Goal: Information Seeking & Learning: Understand process/instructions

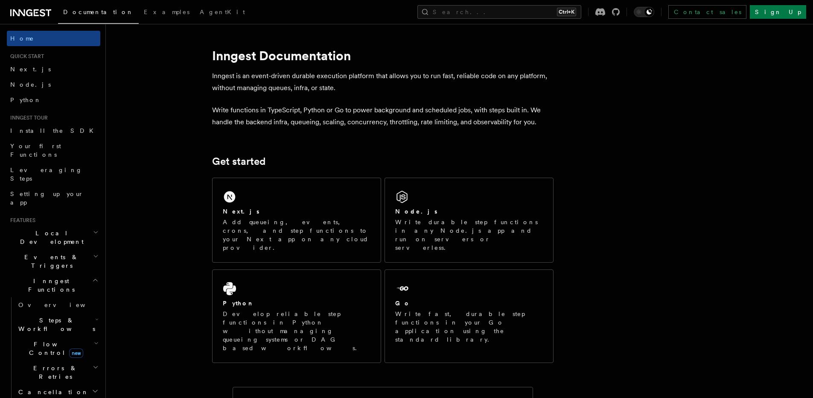
click at [261, 211] on div "Next.js" at bounding box center [297, 211] width 148 height 9
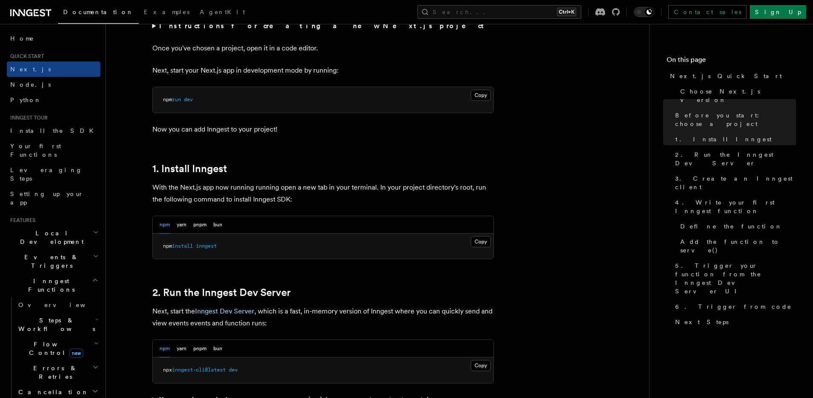
scroll to position [349, 0]
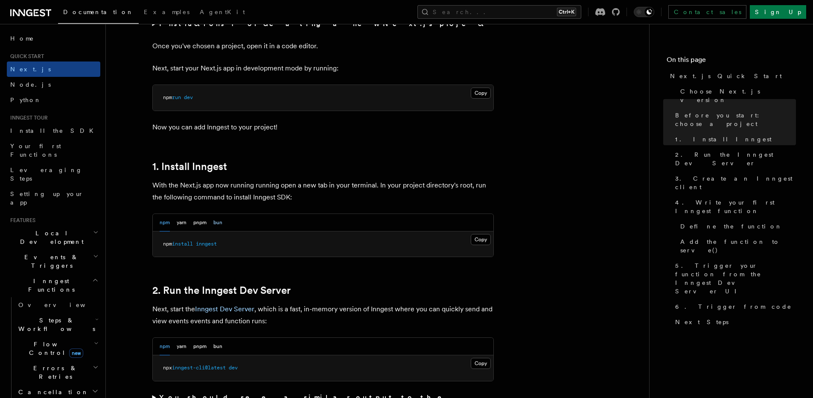
click at [217, 218] on button "bun" at bounding box center [217, 222] width 9 height 17
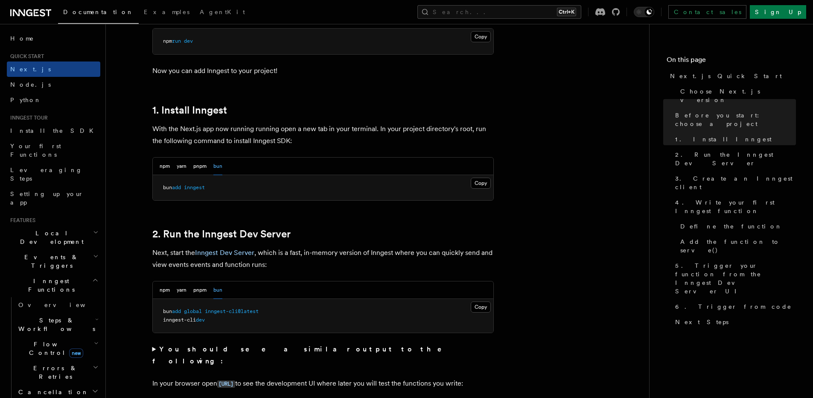
scroll to position [407, 0]
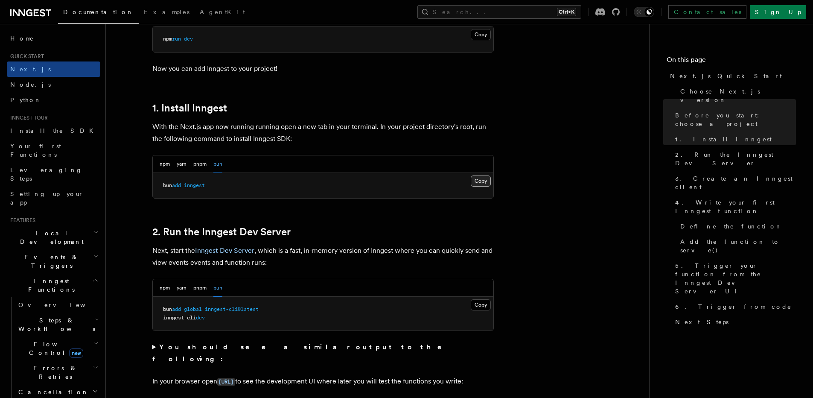
click at [481, 178] on button "Copy Copied" at bounding box center [481, 180] width 20 height 11
click at [486, 181] on button "Copy Copied" at bounding box center [481, 180] width 20 height 11
drag, startPoint x: 321, startPoint y: 308, endPoint x: 154, endPoint y: 304, distance: 167.7
click at [154, 304] on pre "bun add global inngest-cli@latest inngest-cli dev" at bounding box center [323, 314] width 341 height 34
copy span "bun add global inngest-cli@latest"
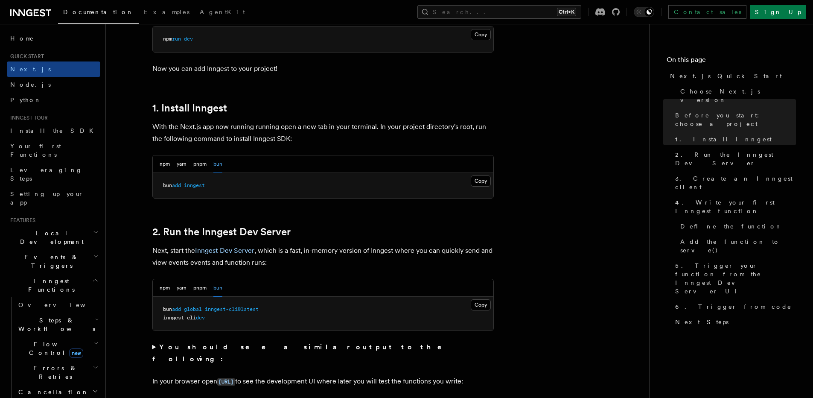
drag, startPoint x: 224, startPoint y: 322, endPoint x: 147, endPoint y: 319, distance: 76.9
copy span "inngest-cli dev"
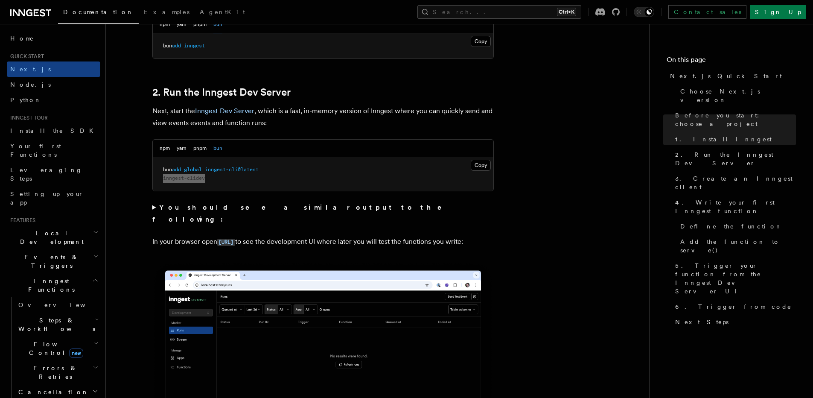
scroll to position [552, 0]
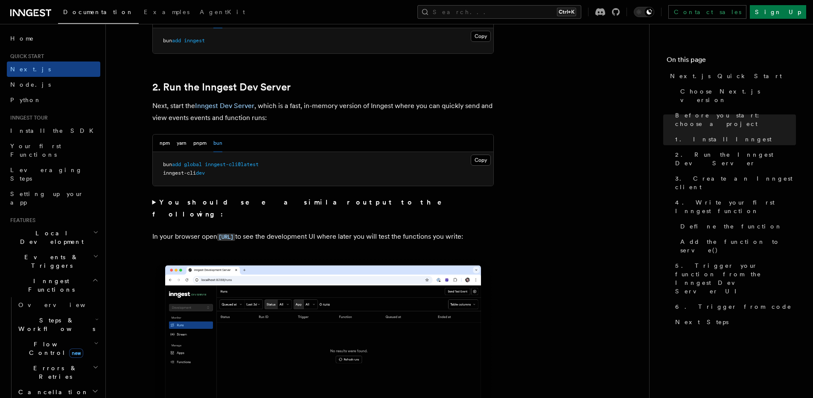
click at [164, 143] on button "npm" at bounding box center [165, 142] width 10 height 17
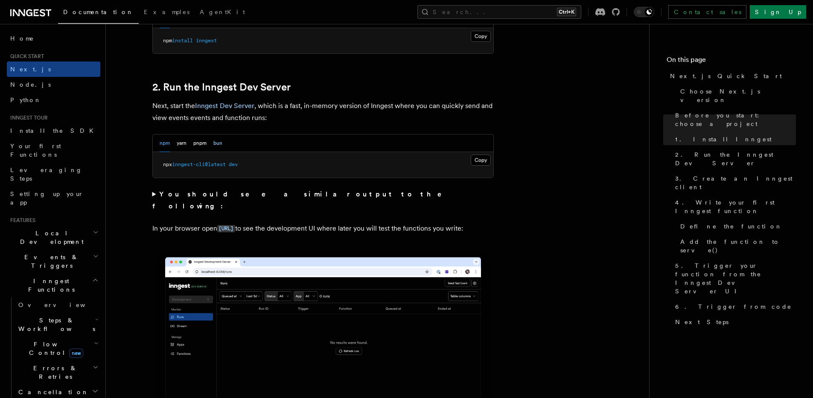
click at [215, 143] on button "bun" at bounding box center [217, 142] width 9 height 17
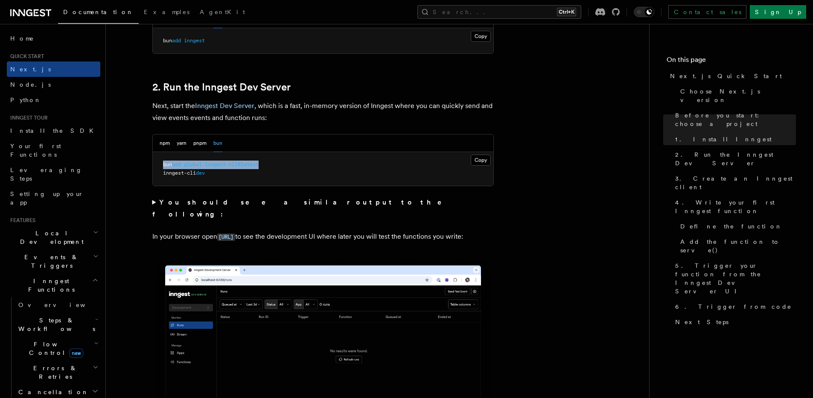
drag, startPoint x: 271, startPoint y: 161, endPoint x: 164, endPoint y: 164, distance: 107.1
click at [164, 164] on pre "bun add global inngest-cli@latest inngest-cli dev" at bounding box center [323, 169] width 341 height 34
copy span "bun add global inngest-cli@latest"
click at [210, 171] on pre "bun add global inngest-cli@latest inngest-cli dev" at bounding box center [323, 169] width 341 height 34
drag, startPoint x: 210, startPoint y: 171, endPoint x: 161, endPoint y: 162, distance: 49.9
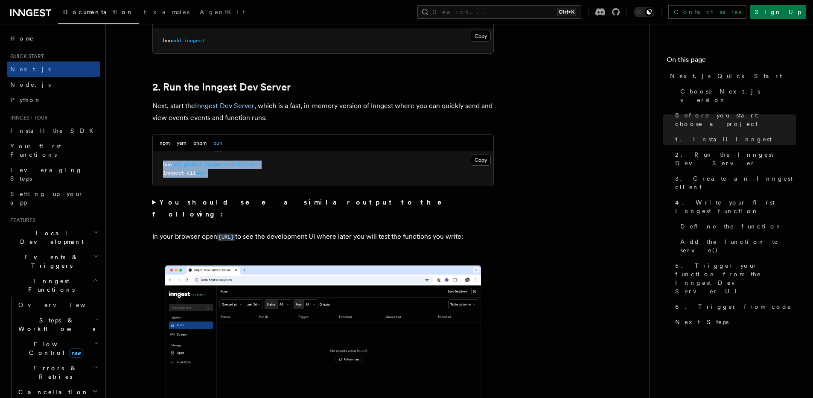
click at [161, 162] on pre "bun add global inngest-cli@latest inngest-cli dev" at bounding box center [323, 169] width 341 height 34
copy code "bun add global inngest-cli@latest inngest-cli dev"
click at [166, 144] on button "npm" at bounding box center [165, 142] width 10 height 17
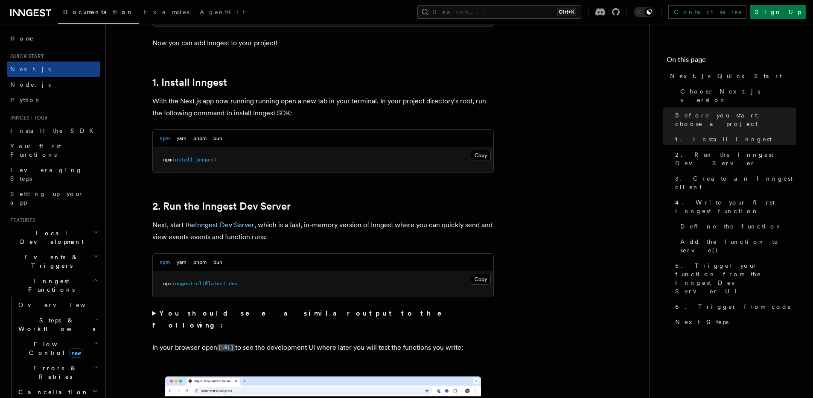
scroll to position [431, 0]
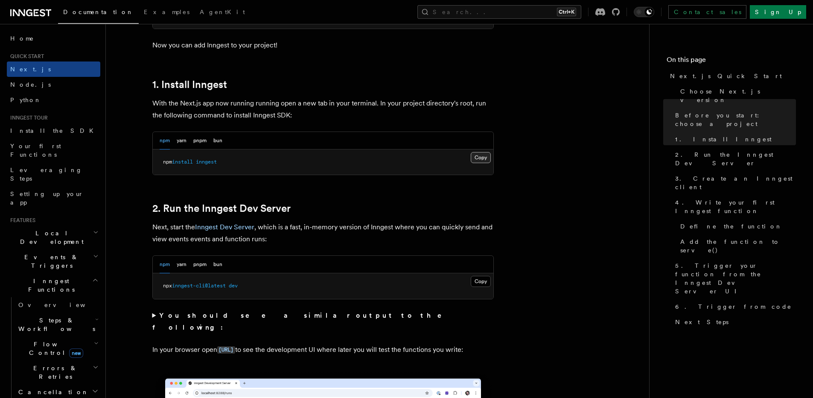
click at [484, 157] on button "Copy Copied" at bounding box center [481, 157] width 20 height 11
click at [481, 282] on button "Copy Copied" at bounding box center [481, 281] width 20 height 11
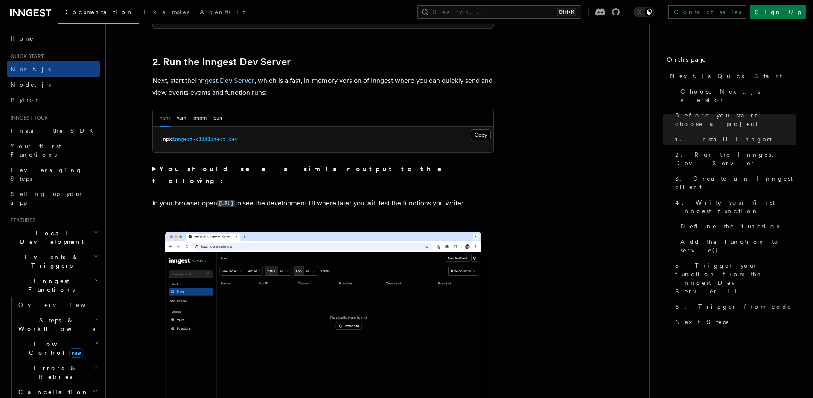
scroll to position [584, 0]
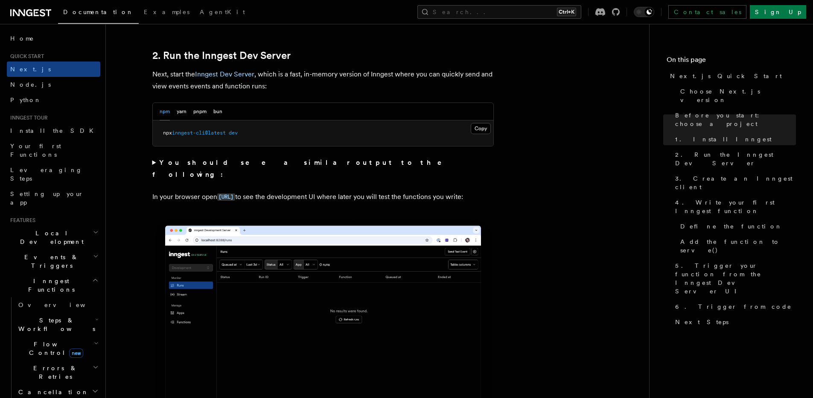
click at [154, 162] on summary "You should see a similar output to the following:" at bounding box center [322, 169] width 341 height 24
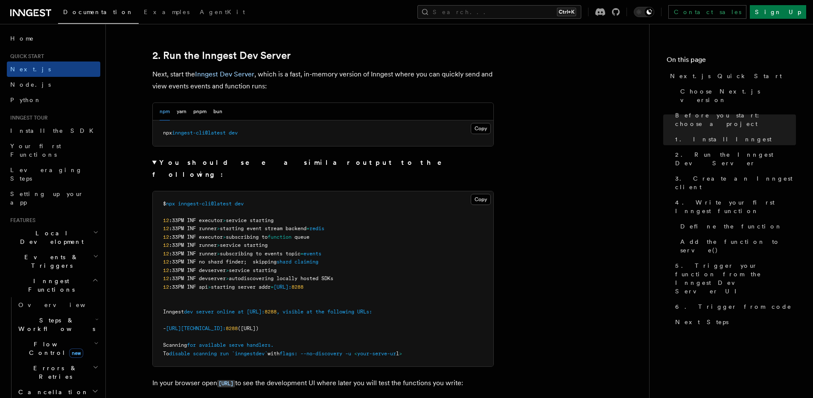
click at [154, 162] on summary "You should see a similar output to the following:" at bounding box center [322, 169] width 341 height 24
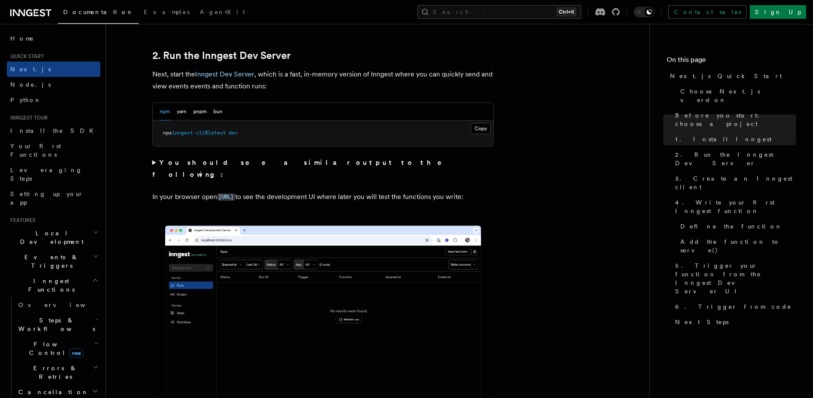
click at [154, 158] on summary "You should see a similar output to the following:" at bounding box center [322, 169] width 341 height 24
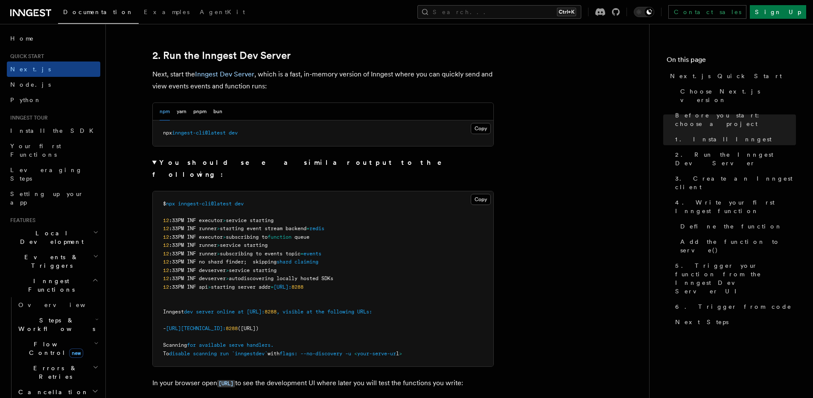
click at [182, 225] on span ":33PM INF runner" at bounding box center [193, 228] width 48 height 6
drag, startPoint x: 204, startPoint y: 218, endPoint x: 215, endPoint y: 219, distance: 10.8
click at [215, 219] on pre "$ npx inngest-cli@latest dev 12 :33PM INF executor > service starting 12 :33PM …" at bounding box center [323, 278] width 341 height 175
click at [230, 242] on span "service starting" at bounding box center [244, 245] width 48 height 6
click at [154, 163] on summary "You should see a similar output to the following:" at bounding box center [322, 169] width 341 height 24
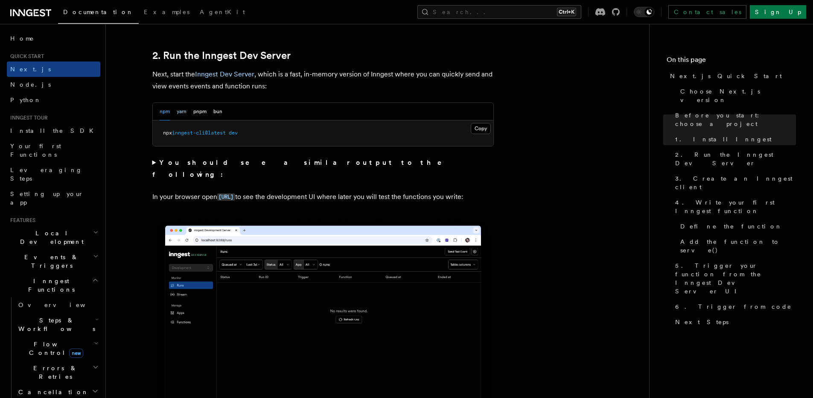
click at [177, 112] on button "yarn" at bounding box center [182, 111] width 10 height 17
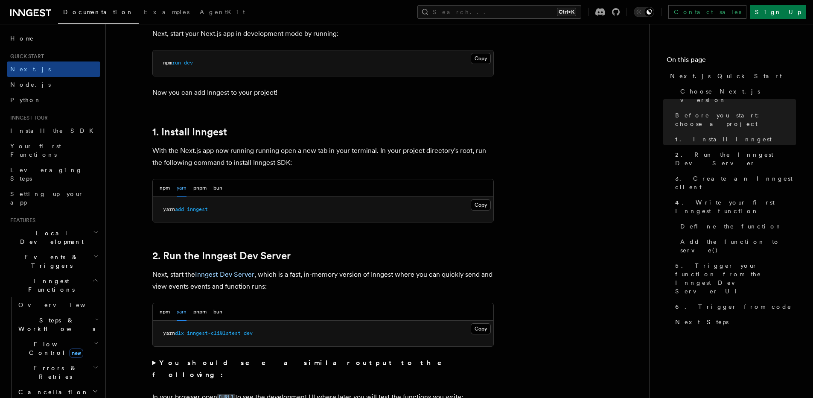
scroll to position [386, 0]
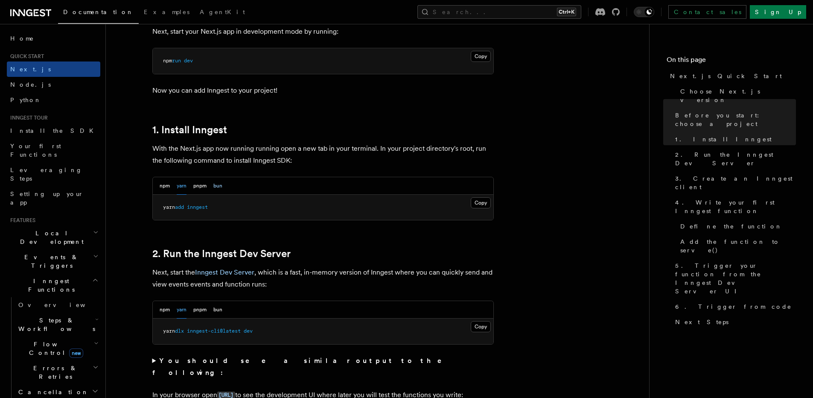
click at [216, 184] on button "bun" at bounding box center [217, 185] width 9 height 17
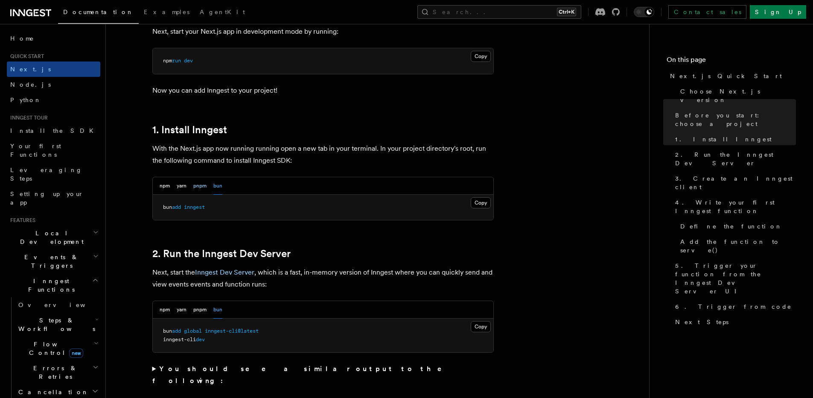
click at [198, 187] on button "pnpm" at bounding box center [199, 185] width 13 height 17
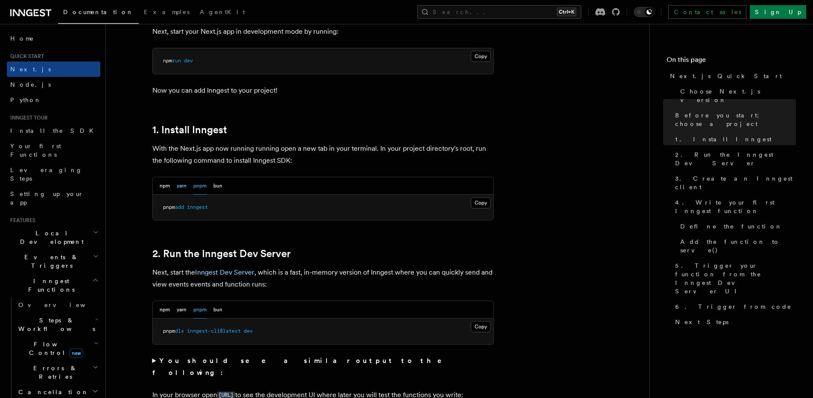
click at [183, 186] on button "yarn" at bounding box center [182, 185] width 10 height 17
click at [165, 188] on button "npm" at bounding box center [165, 185] width 10 height 17
click at [487, 206] on button "Copy Copied" at bounding box center [481, 202] width 20 height 11
click at [483, 323] on button "Copy Copied" at bounding box center [481, 326] width 20 height 11
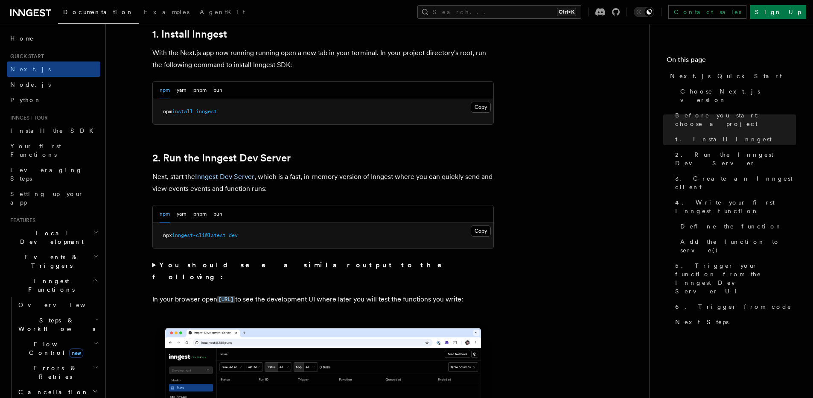
scroll to position [483, 0]
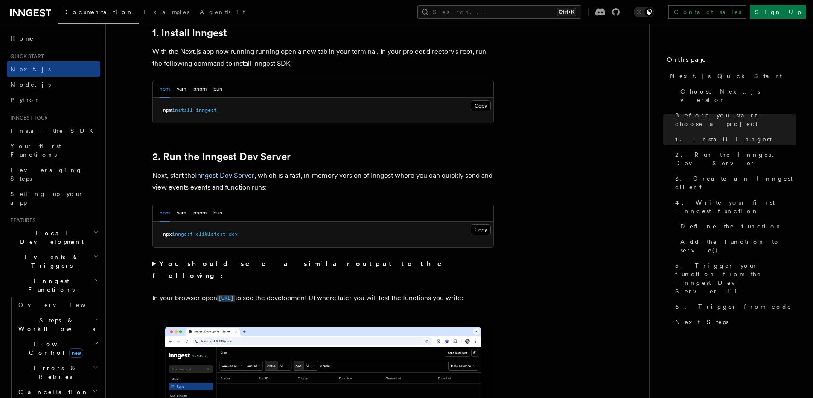
click at [235, 294] on code "[URL]" at bounding box center [226, 297] width 18 height 7
click at [183, 90] on button "yarn" at bounding box center [182, 88] width 10 height 17
click at [481, 106] on button "Copy Copied" at bounding box center [481, 105] width 20 height 11
click at [477, 227] on button "Copy Copied" at bounding box center [481, 229] width 20 height 11
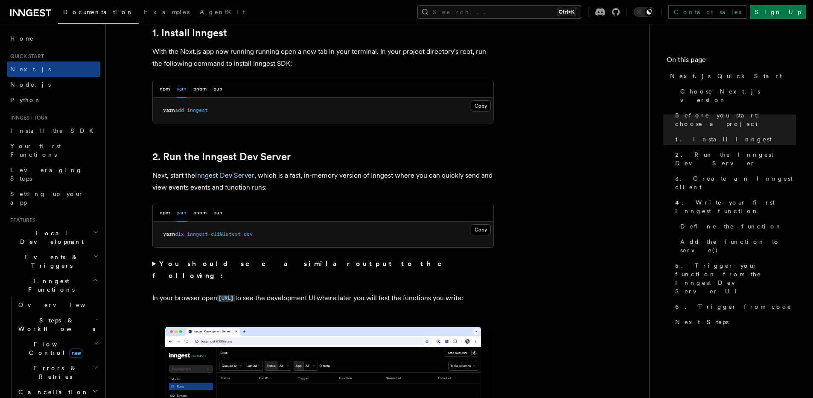
click at [213, 89] on div "npm yarn pnpm bun" at bounding box center [191, 88] width 63 height 17
click at [218, 88] on button "bun" at bounding box center [217, 88] width 9 height 17
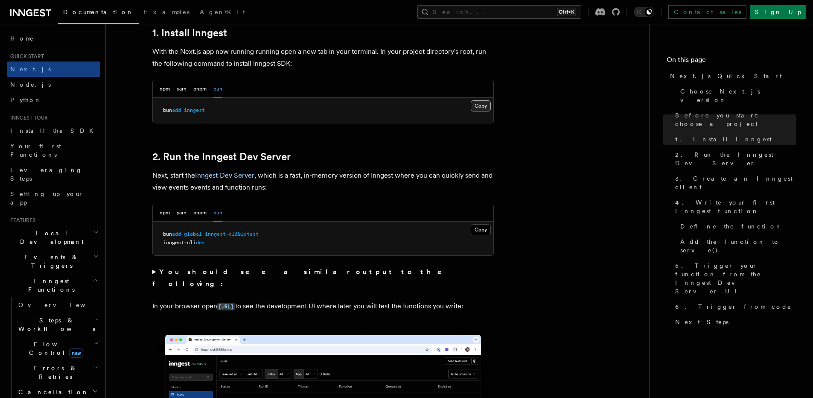
click at [480, 104] on button "Copy Copied" at bounding box center [481, 105] width 20 height 11
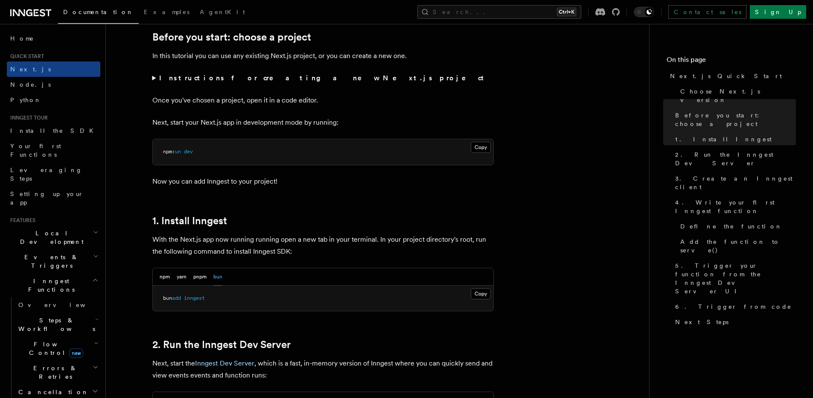
scroll to position [293, 0]
click at [154, 81] on summary "Instructions for creating a new Next.js project" at bounding box center [322, 80] width 341 height 12
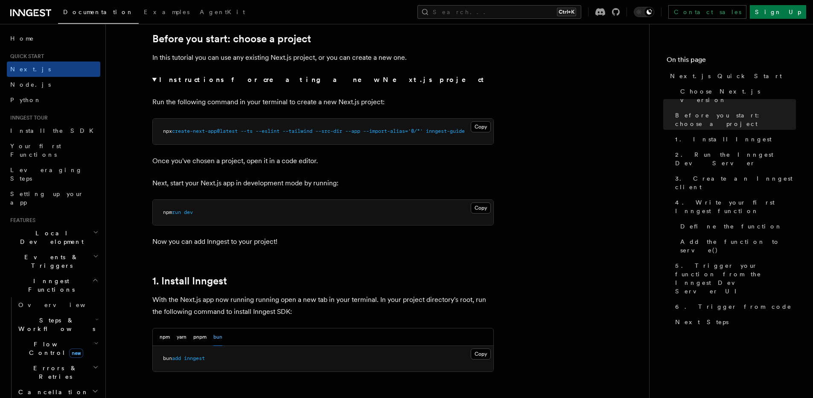
click at [154, 81] on summary "Instructions for creating a new Next.js project" at bounding box center [322, 80] width 341 height 12
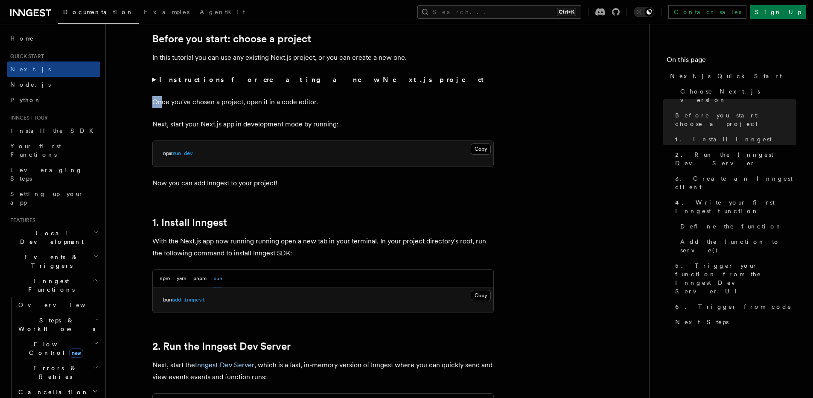
drag, startPoint x: 153, startPoint y: 99, endPoint x: 169, endPoint y: 102, distance: 15.9
click at [169, 102] on p "Once you've chosen a project, open it in a code editor." at bounding box center [322, 102] width 341 height 12
drag, startPoint x: 224, startPoint y: 100, endPoint x: 244, endPoint y: 101, distance: 20.1
click at [229, 100] on p "Once you've chosen a project, open it in a code editor." at bounding box center [322, 102] width 341 height 12
drag, startPoint x: 265, startPoint y: 101, endPoint x: 281, endPoint y: 102, distance: 15.4
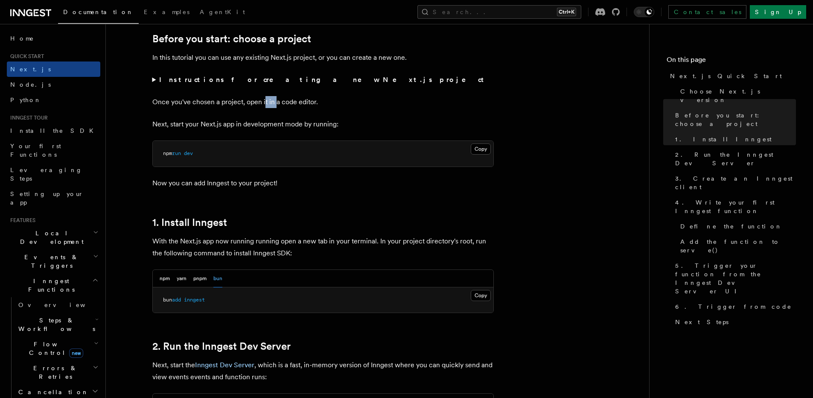
click at [280, 102] on p "Once you've chosen a project, open it in a code editor." at bounding box center [322, 102] width 341 height 12
drag, startPoint x: 297, startPoint y: 101, endPoint x: 302, endPoint y: 102, distance: 4.7
click at [302, 102] on p "Once you've chosen a project, open it in a code editor." at bounding box center [322, 102] width 341 height 12
drag, startPoint x: 180, startPoint y: 122, endPoint x: 201, endPoint y: 124, distance: 21.0
click at [201, 124] on p "Next, start your Next.js app in development mode by running:" at bounding box center [322, 124] width 341 height 12
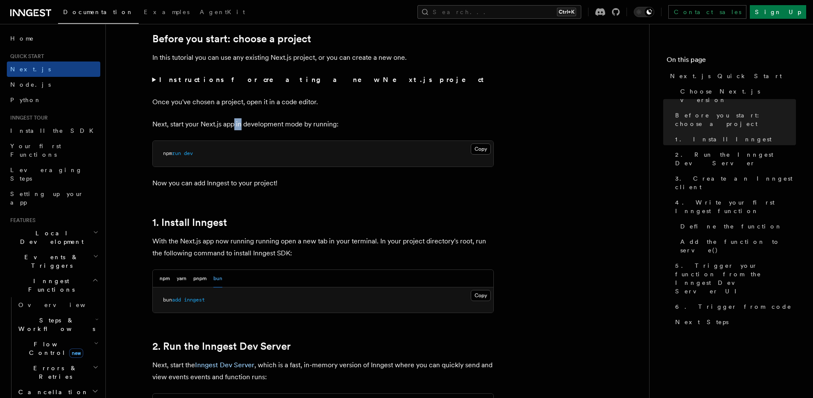
drag, startPoint x: 240, startPoint y: 121, endPoint x: 249, endPoint y: 120, distance: 9.0
click at [246, 121] on p "Next, start your Next.js app in development mode by running:" at bounding box center [322, 124] width 341 height 12
drag, startPoint x: 286, startPoint y: 122, endPoint x: 294, endPoint y: 122, distance: 7.3
click at [287, 122] on p "Next, start your Next.js app in development mode by running:" at bounding box center [322, 124] width 341 height 12
drag, startPoint x: 317, startPoint y: 122, endPoint x: 327, endPoint y: 121, distance: 10.3
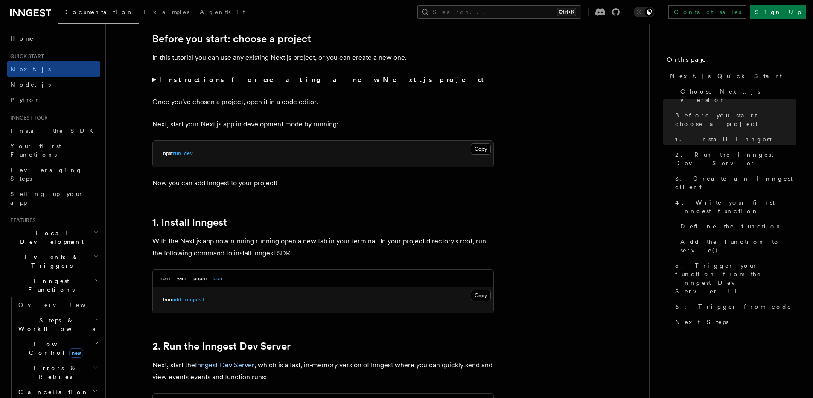
click at [325, 122] on p "Next, start your Next.js app in development mode by running:" at bounding box center [322, 124] width 341 height 12
click at [330, 120] on p "Next, start your Next.js app in development mode by running:" at bounding box center [322, 124] width 341 height 12
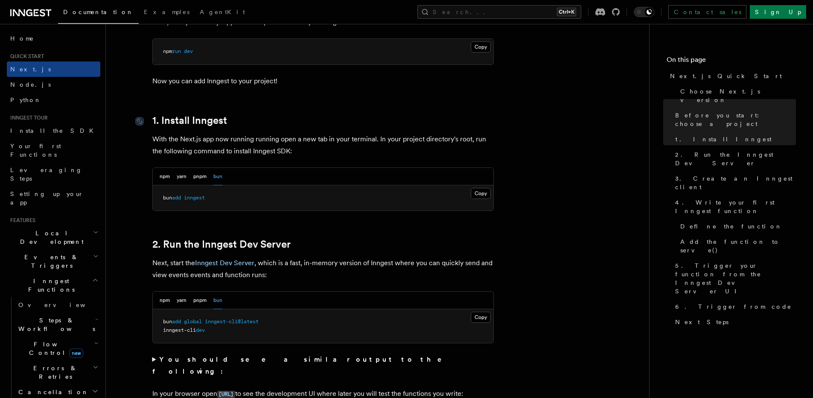
scroll to position [396, 0]
drag, startPoint x: 158, startPoint y: 78, endPoint x: 189, endPoint y: 82, distance: 30.5
click at [187, 81] on p "Now you can add Inngest to your project!" at bounding box center [322, 81] width 341 height 12
drag, startPoint x: 221, startPoint y: 81, endPoint x: 226, endPoint y: 81, distance: 5.1
click at [226, 81] on p "Now you can add Inngest to your project!" at bounding box center [322, 81] width 341 height 12
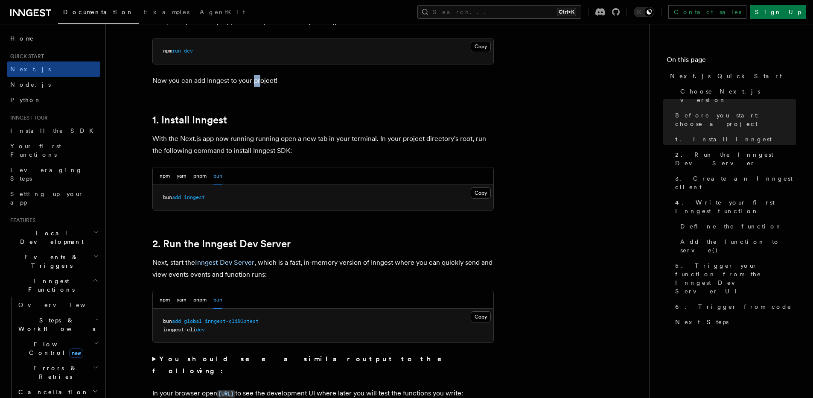
drag, startPoint x: 260, startPoint y: 84, endPoint x: 267, endPoint y: 84, distance: 7.3
click at [265, 84] on p "Now you can add Inngest to your project!" at bounding box center [322, 81] width 341 height 12
click at [270, 84] on p "Now you can add Inngest to your project!" at bounding box center [322, 81] width 341 height 12
drag, startPoint x: 182, startPoint y: 135, endPoint x: 200, endPoint y: 138, distance: 18.1
click at [193, 137] on p "With the Next.js app now running running open a new tab in your terminal. In yo…" at bounding box center [322, 145] width 341 height 24
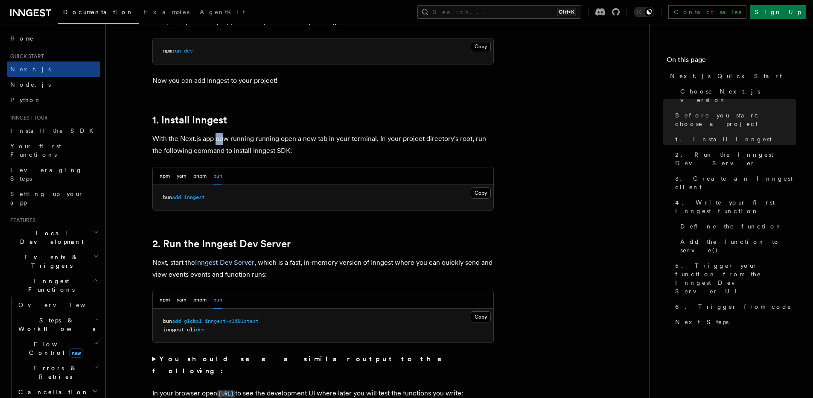
click at [223, 137] on p "With the Next.js app now running running open a new tab in your terminal. In yo…" at bounding box center [322, 145] width 341 height 24
drag, startPoint x: 266, startPoint y: 140, endPoint x: 277, endPoint y: 140, distance: 11.1
click at [268, 140] on p "With the Next.js app now running running open a new tab in your terminal. In yo…" at bounding box center [322, 145] width 341 height 24
click at [180, 174] on button "yarn" at bounding box center [182, 175] width 10 height 17
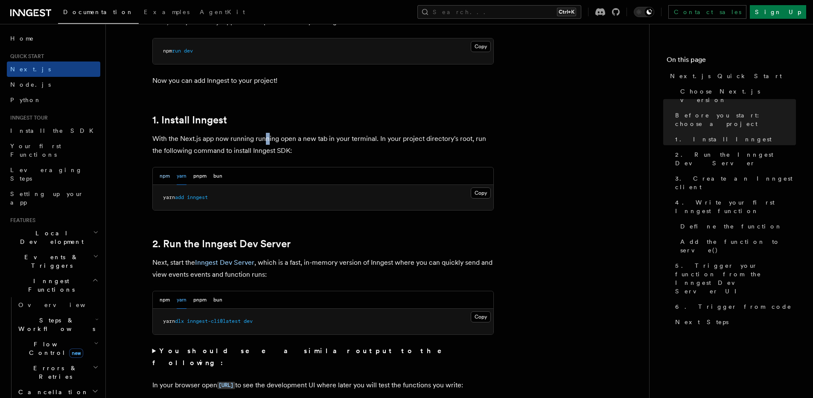
click at [160, 178] on button "npm" at bounding box center [165, 175] width 10 height 17
click at [483, 192] on button "Copy Copied" at bounding box center [481, 192] width 20 height 11
click at [478, 314] on button "Copy Copied" at bounding box center [481, 316] width 20 height 11
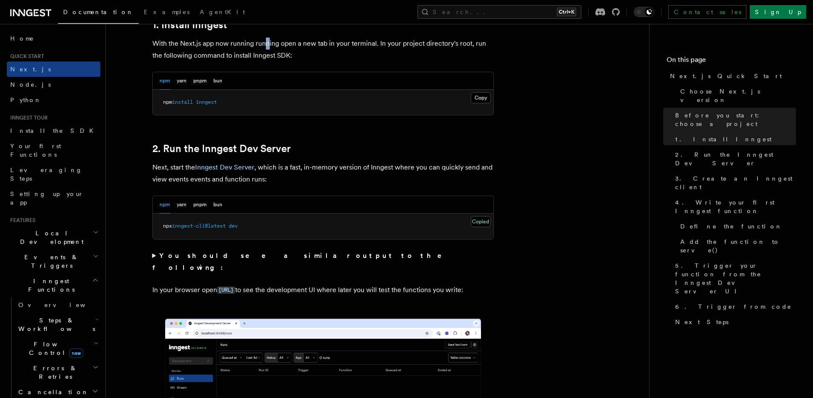
scroll to position [498, 0]
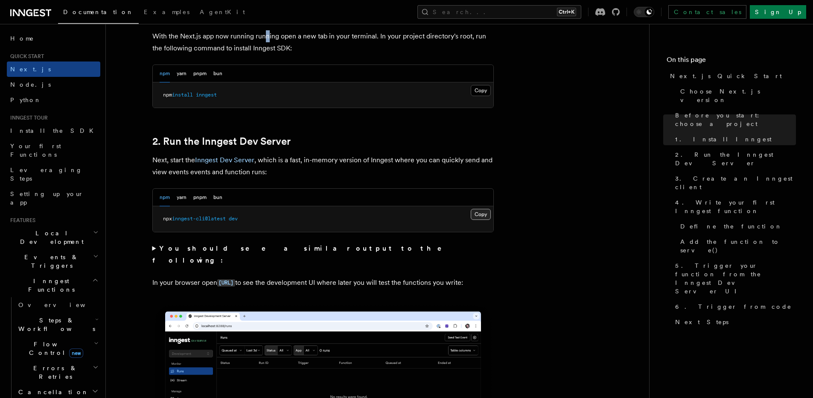
click at [481, 214] on button "Copy Copied" at bounding box center [481, 214] width 20 height 11
click at [153, 248] on summary "You should see a similar output to the following:" at bounding box center [322, 254] width 341 height 24
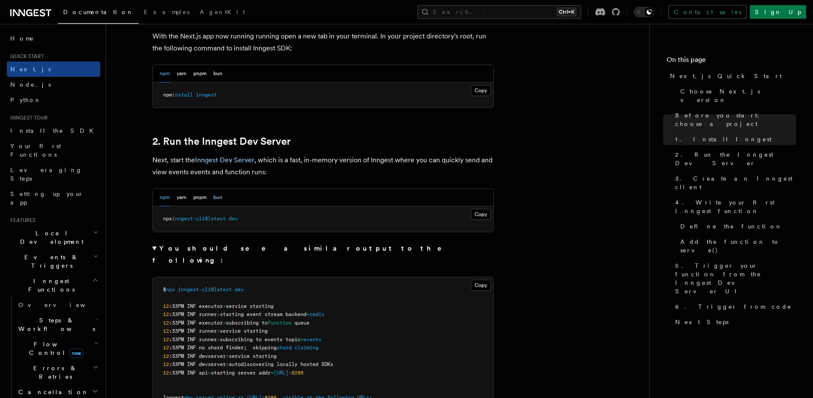
click at [218, 201] on button "bun" at bounding box center [217, 197] width 9 height 17
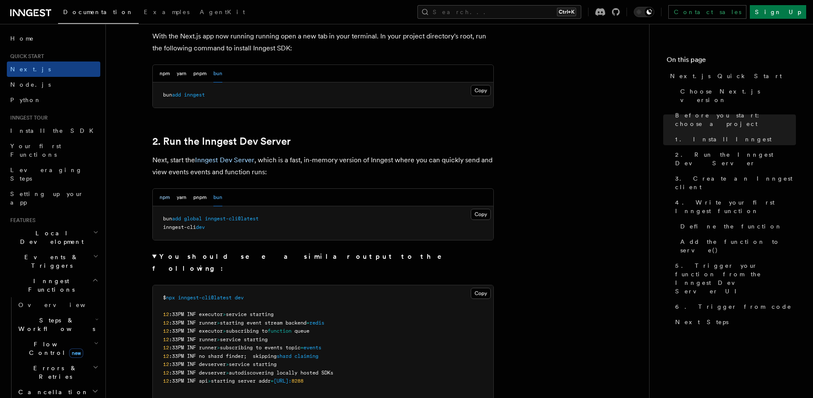
click at [163, 198] on button "npm" at bounding box center [165, 197] width 10 height 17
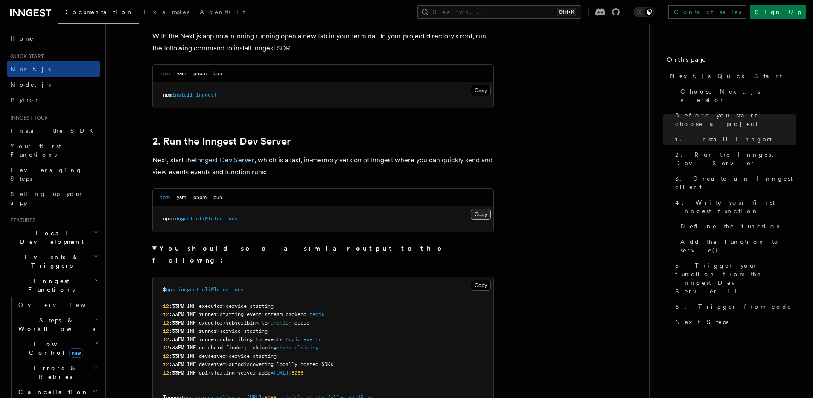
click at [477, 212] on button "Copy Copied" at bounding box center [481, 214] width 20 height 11
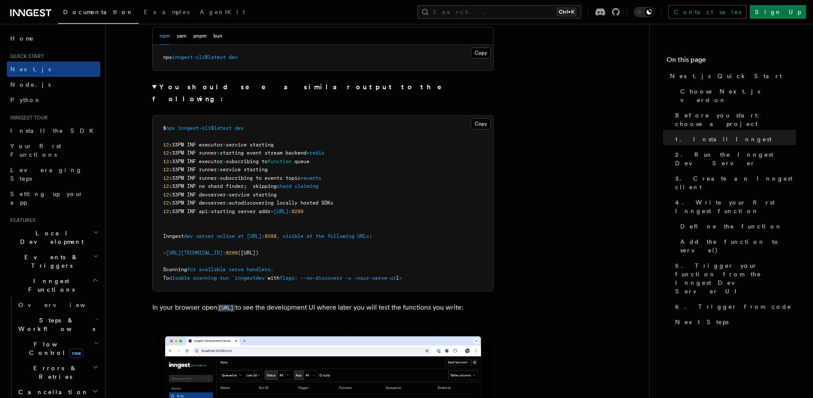
scroll to position [652, 0]
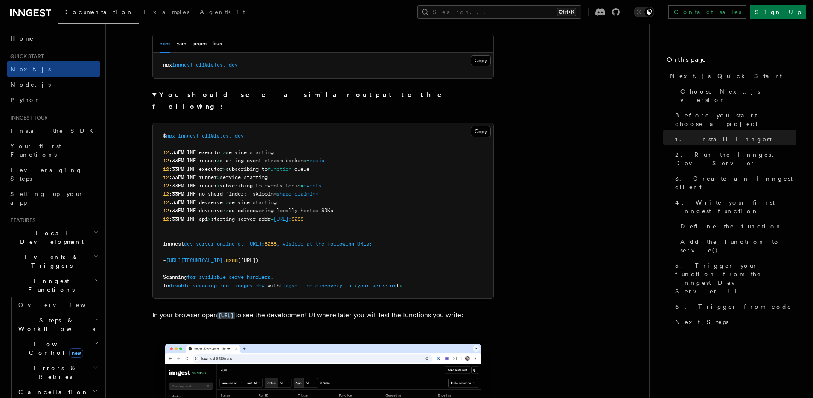
click at [153, 97] on summary "You should see a similar output to the following:" at bounding box center [322, 101] width 341 height 24
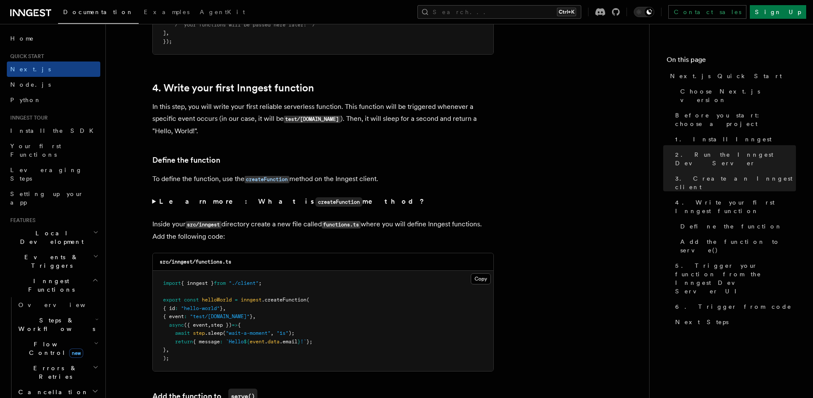
scroll to position [1368, 0]
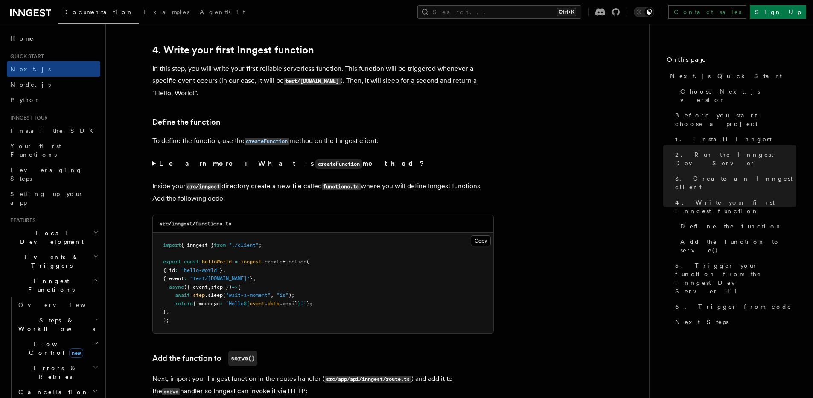
click at [154, 163] on summary "Learn more: What is createFunction method?" at bounding box center [322, 163] width 341 height 12
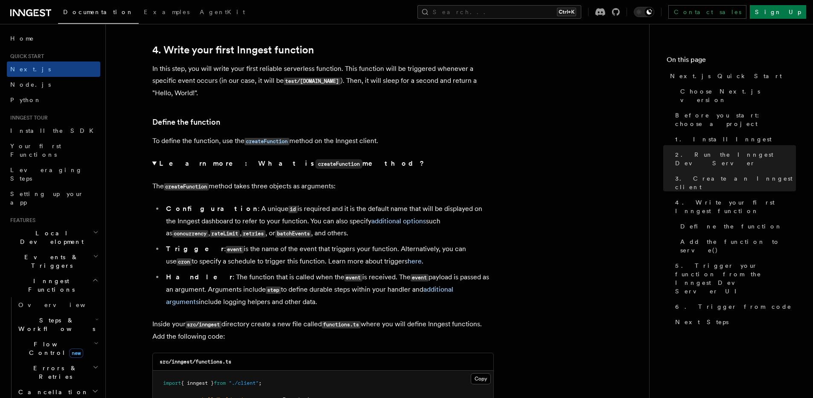
click at [154, 163] on summary "Learn more: What is createFunction method?" at bounding box center [322, 163] width 341 height 12
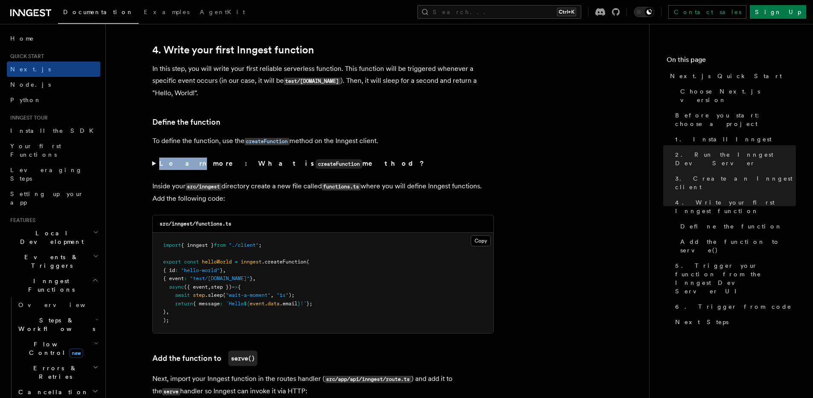
click at [154, 163] on summary "Learn more: What is createFunction method?" at bounding box center [322, 163] width 341 height 12
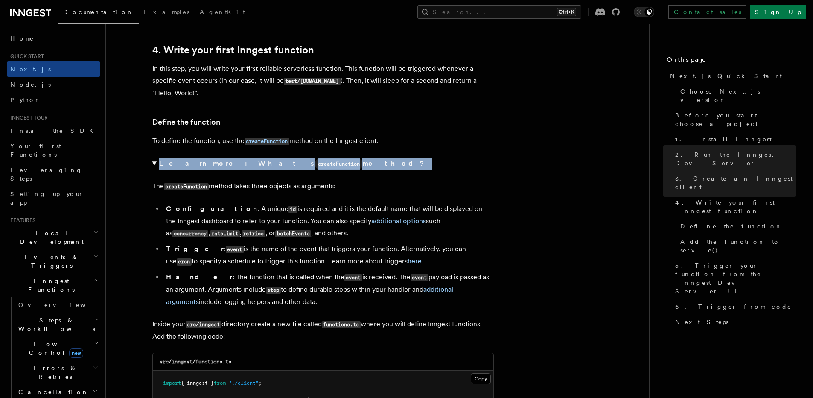
click at [154, 163] on summary "Learn more: What is createFunction method?" at bounding box center [322, 163] width 341 height 12
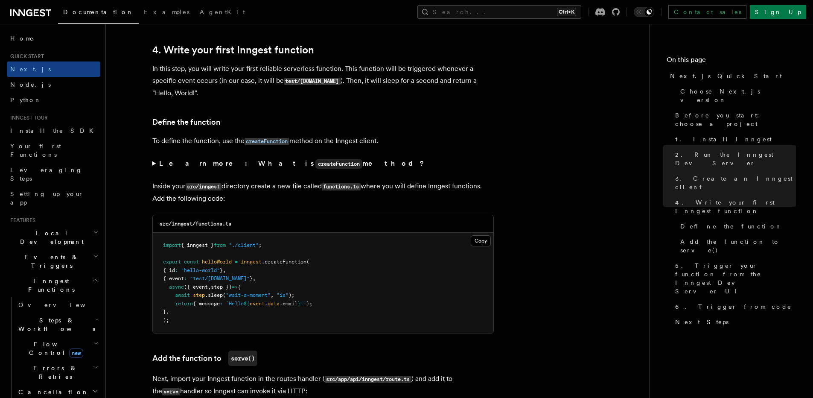
click at [154, 163] on summary "Learn more: What is createFunction method?" at bounding box center [322, 163] width 341 height 12
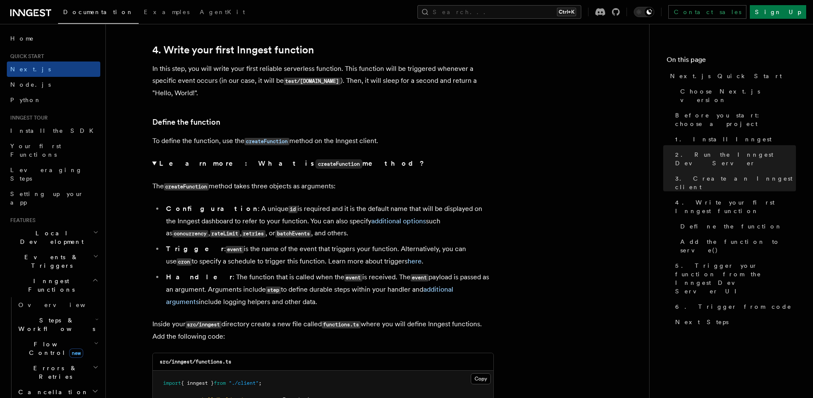
click at [154, 163] on summary "Learn more: What is createFunction method?" at bounding box center [322, 163] width 341 height 12
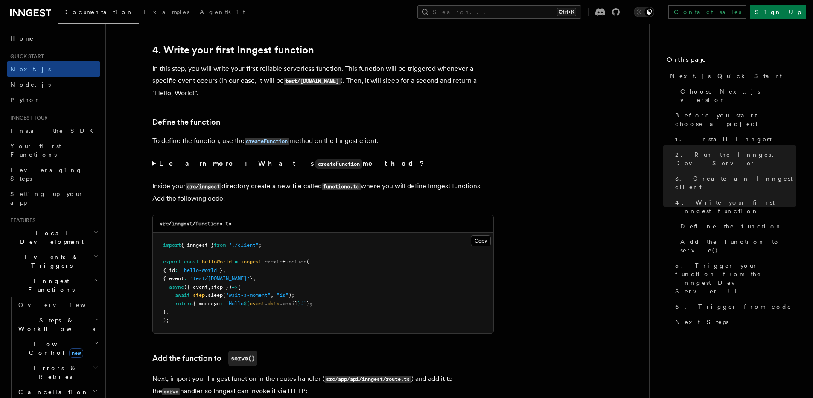
click at [154, 163] on summary "Learn more: What is createFunction method?" at bounding box center [322, 163] width 341 height 12
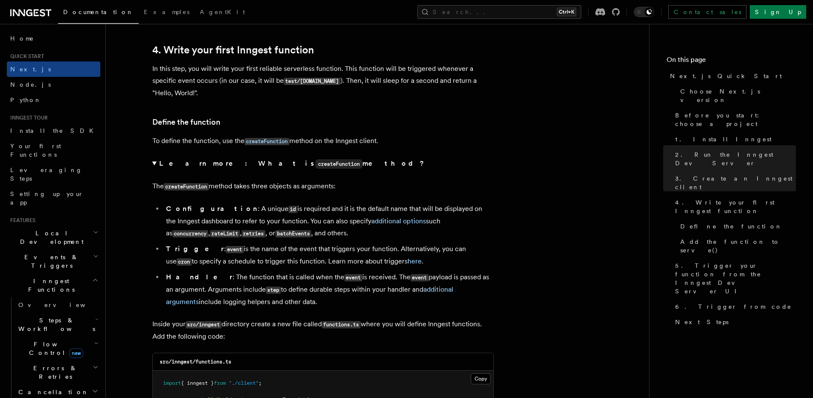
click at [154, 163] on summary "Learn more: What is createFunction method?" at bounding box center [322, 163] width 341 height 12
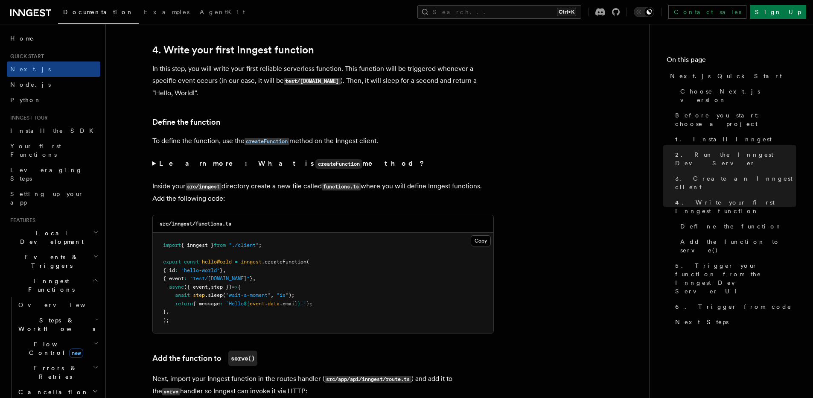
click at [154, 163] on summary "Learn more: What is createFunction method?" at bounding box center [322, 163] width 341 height 12
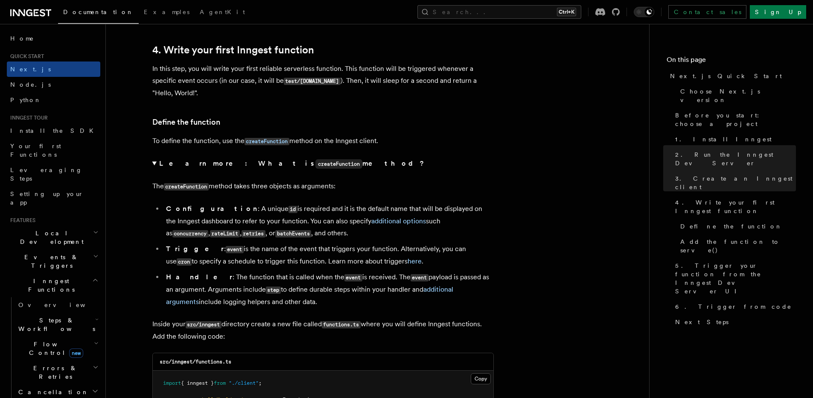
click at [154, 163] on summary "Learn more: What is createFunction method?" at bounding box center [322, 163] width 341 height 12
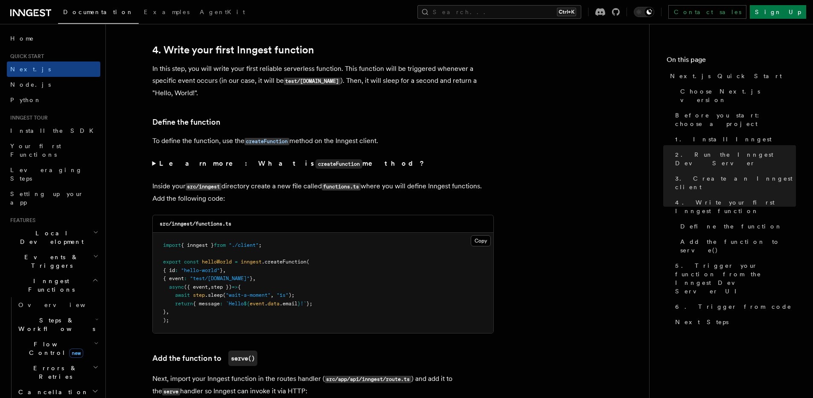
click at [154, 163] on summary "Learn more: What is createFunction method?" at bounding box center [322, 163] width 341 height 12
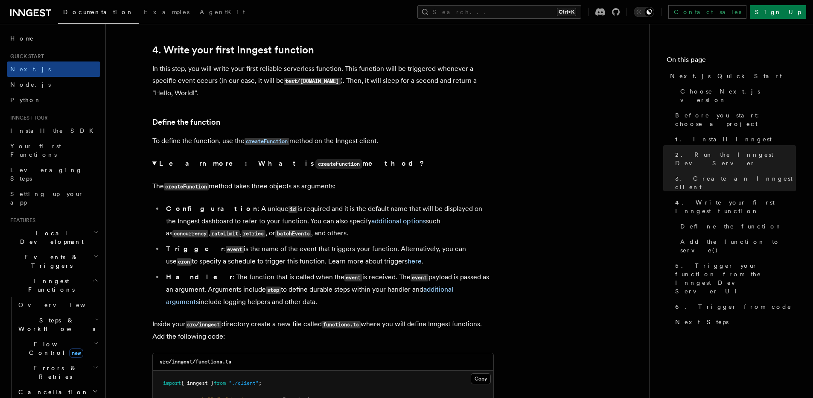
click at [154, 163] on summary "Learn more: What is createFunction method?" at bounding box center [322, 163] width 341 height 12
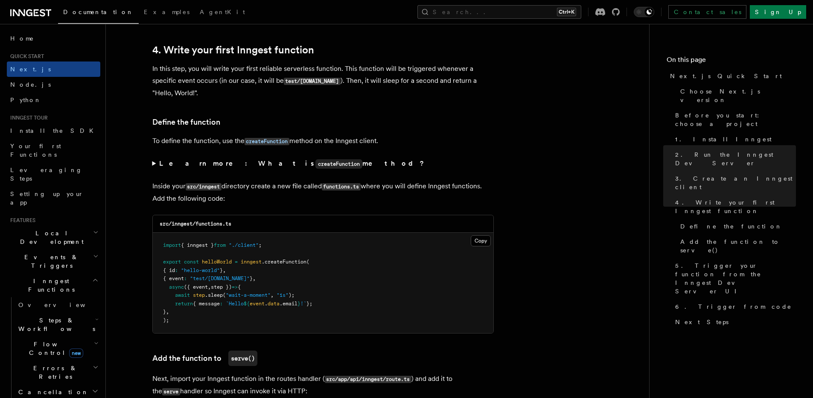
click at [154, 163] on summary "Learn more: What is createFunction method?" at bounding box center [322, 163] width 341 height 12
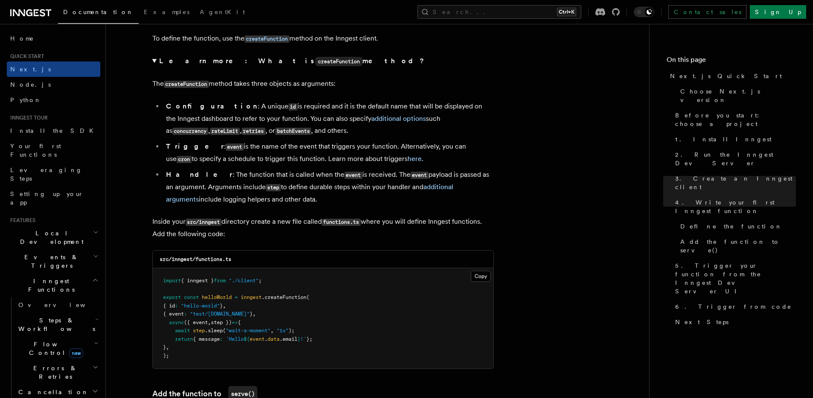
scroll to position [1420, 0]
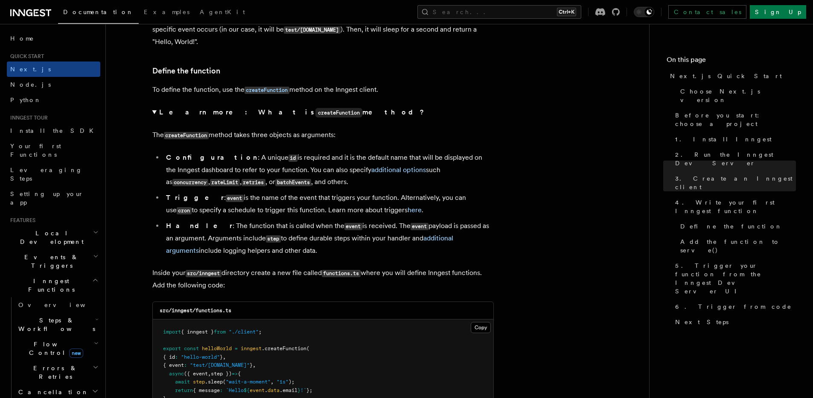
click at [156, 114] on summary "Learn more: What is createFunction method?" at bounding box center [322, 112] width 341 height 12
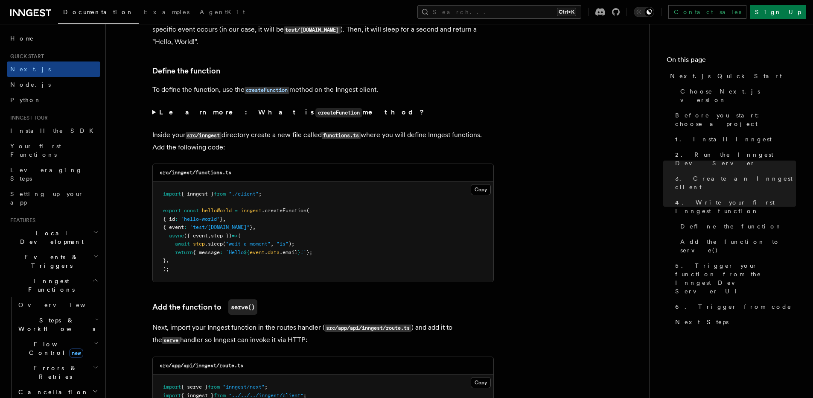
click at [156, 114] on summary "Learn more: What is createFunction method?" at bounding box center [322, 112] width 341 height 12
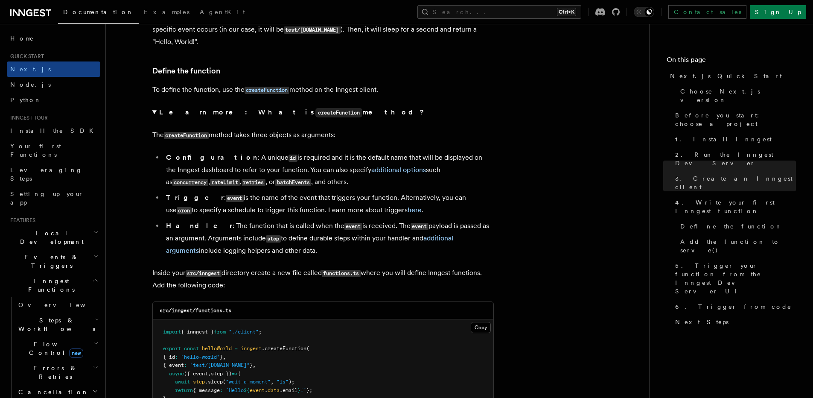
click at [156, 114] on summary "Learn more: What is createFunction method?" at bounding box center [322, 112] width 341 height 12
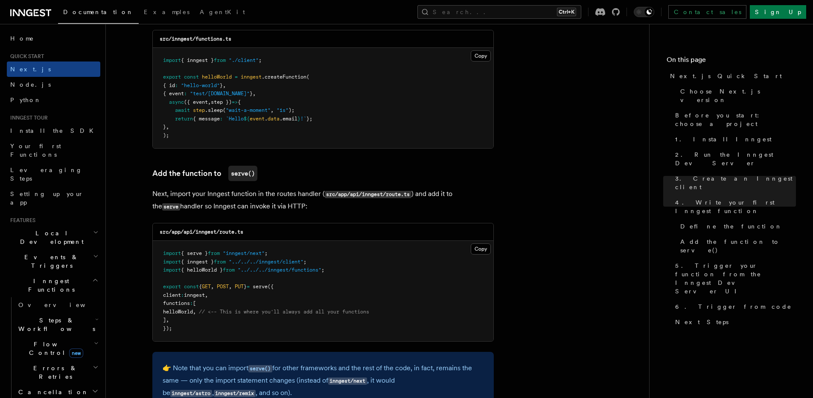
scroll to position [1554, 0]
click at [477, 56] on button "Copy Copied" at bounding box center [481, 54] width 20 height 11
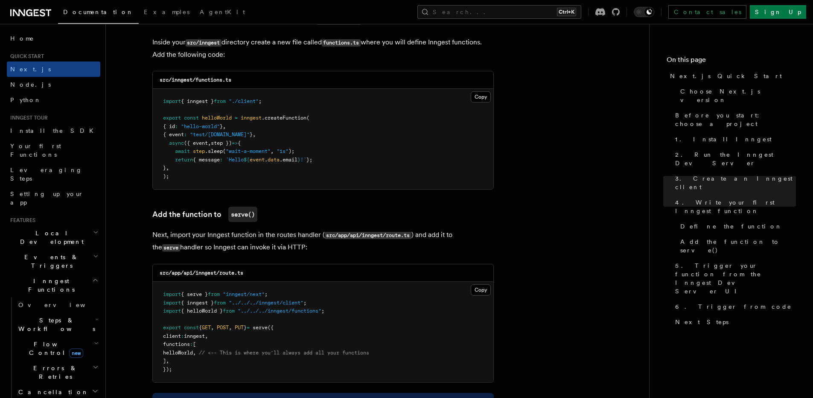
scroll to position [1513, 0]
